Goal: Task Accomplishment & Management: Use online tool/utility

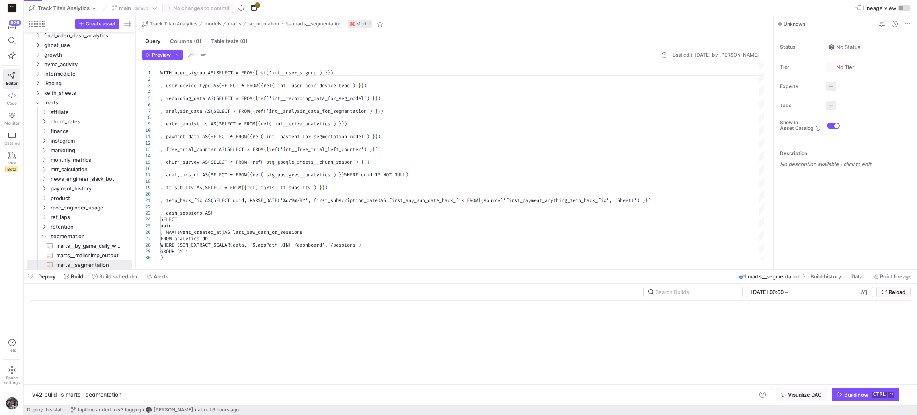
scroll to position [0, 88]
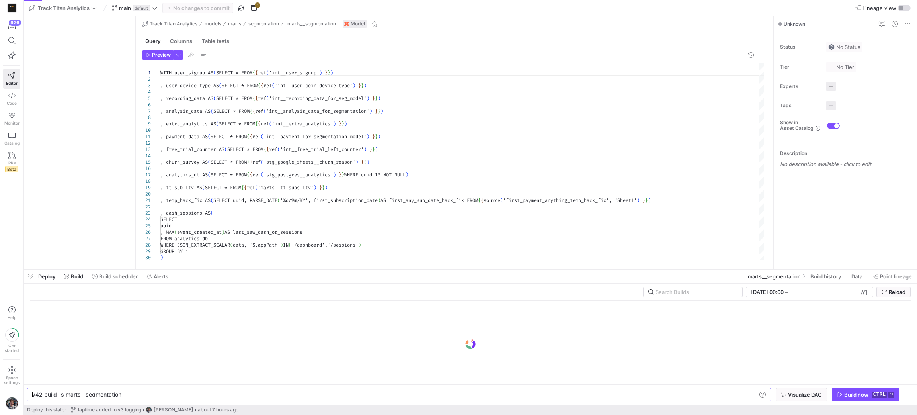
type textarea "y42 build -s marts__segmentation"
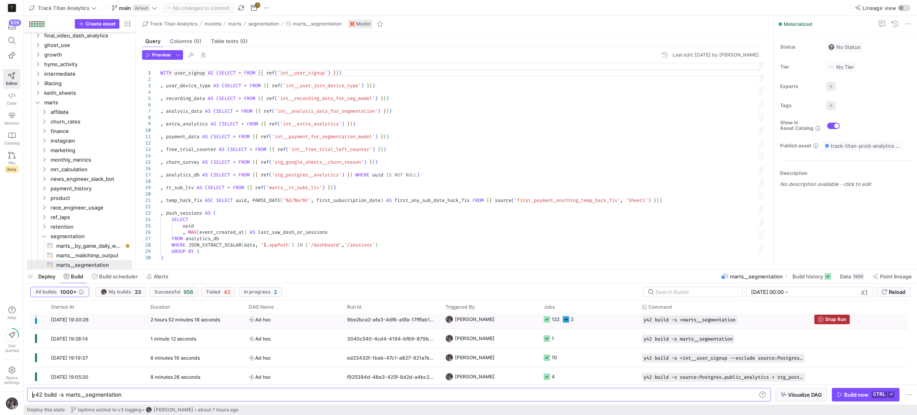
scroll to position [99, 0]
